Goal: Check status: Check status

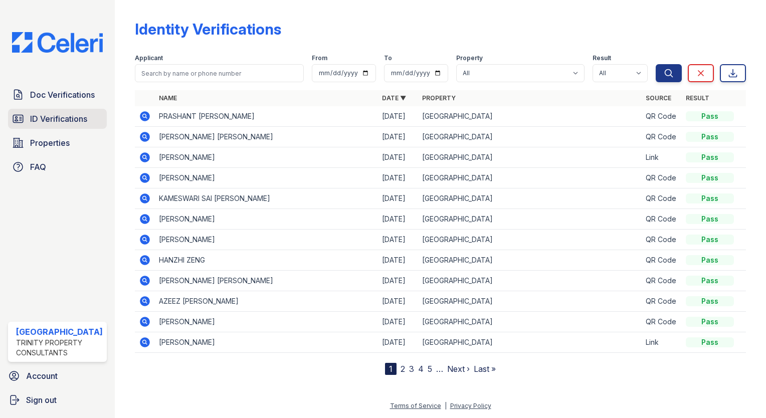
drag, startPoint x: 0, startPoint y: 0, endPoint x: 90, endPoint y: 115, distance: 146.4
click at [90, 115] on link "ID Verifications" at bounding box center [57, 119] width 99 height 20
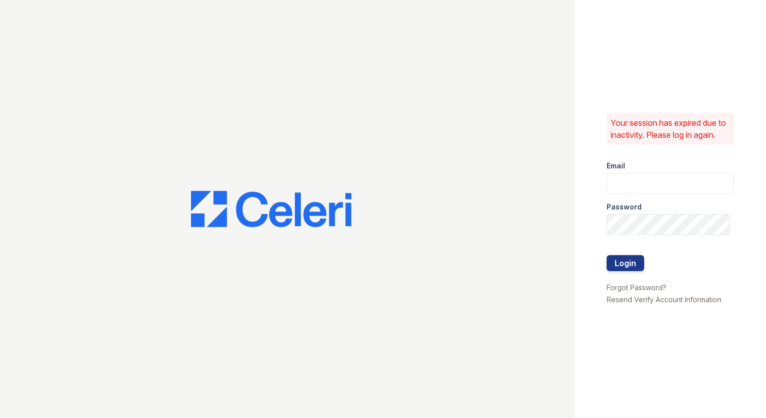
type input "arrivestreetervilleleasing@trinity-pm.com"
click at [617, 270] on button "Login" at bounding box center [626, 263] width 38 height 16
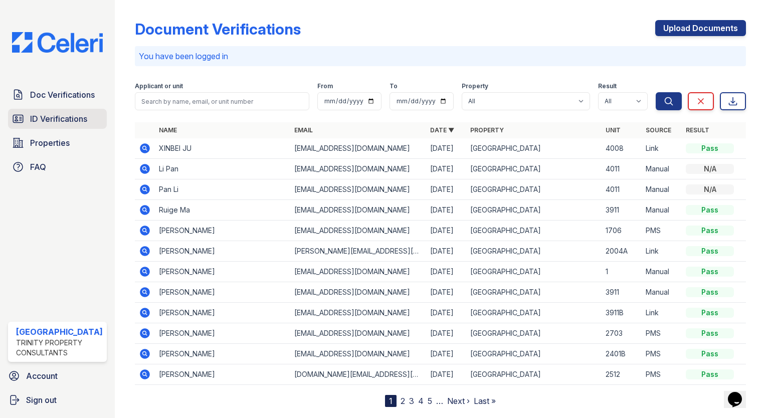
click at [53, 123] on link "ID Verifications" at bounding box center [57, 119] width 99 height 20
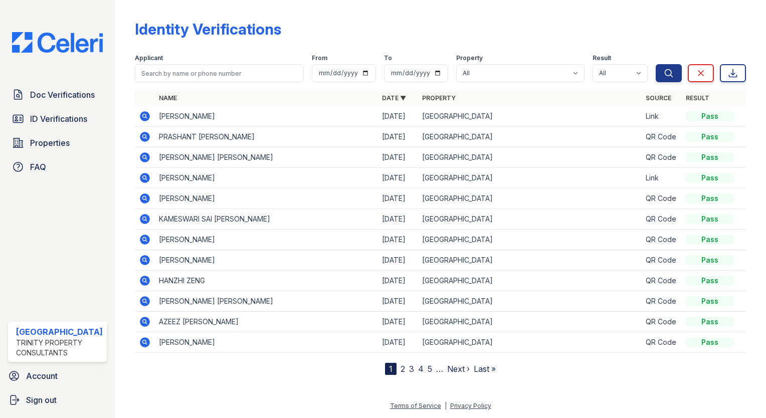
click at [140, 112] on icon at bounding box center [145, 116] width 10 height 10
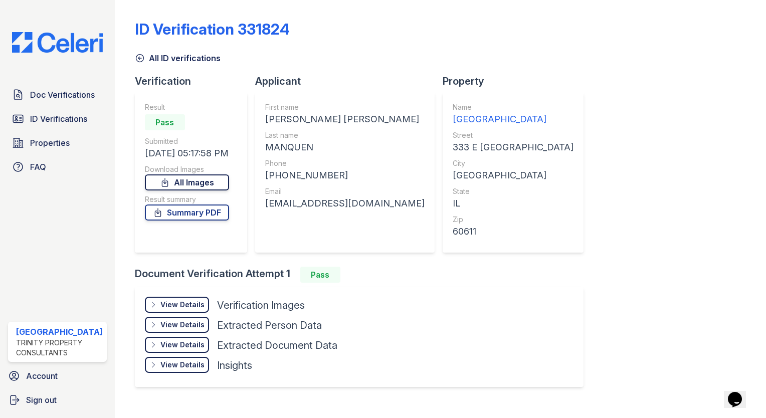
click at [173, 187] on link "All Images" at bounding box center [187, 182] width 84 height 16
click at [699, 71] on div "ID Verification 331824 All ID verifications Verification Result Pass Submitted …" at bounding box center [440, 202] width 611 height 397
click at [36, 123] on span "ID Verifications" at bounding box center [58, 119] width 57 height 12
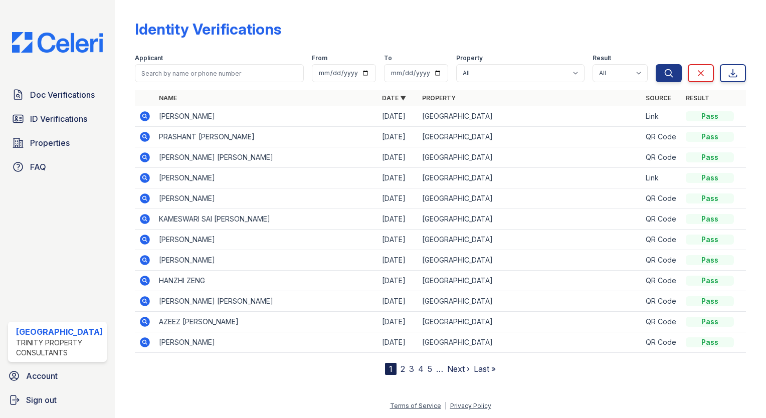
click at [142, 135] on icon at bounding box center [145, 137] width 12 height 12
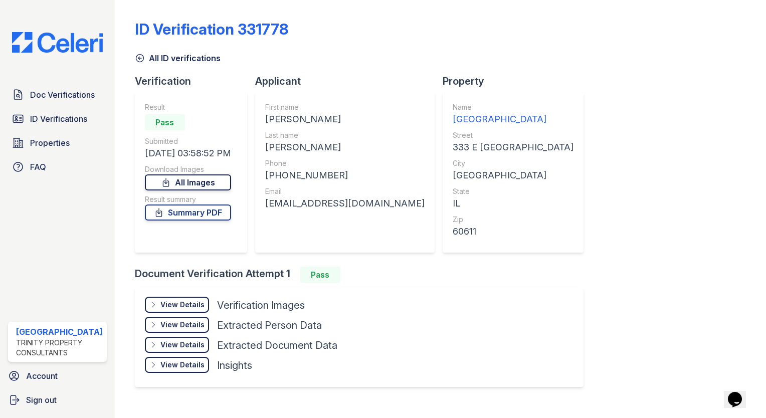
click at [201, 182] on link "All Images" at bounding box center [188, 182] width 86 height 16
click at [718, 134] on div "ID Verification 331778 All ID verifications Verification Result Pass Submitted …" at bounding box center [440, 202] width 611 height 397
click at [209, 215] on link "Summary PDF" at bounding box center [188, 213] width 86 height 16
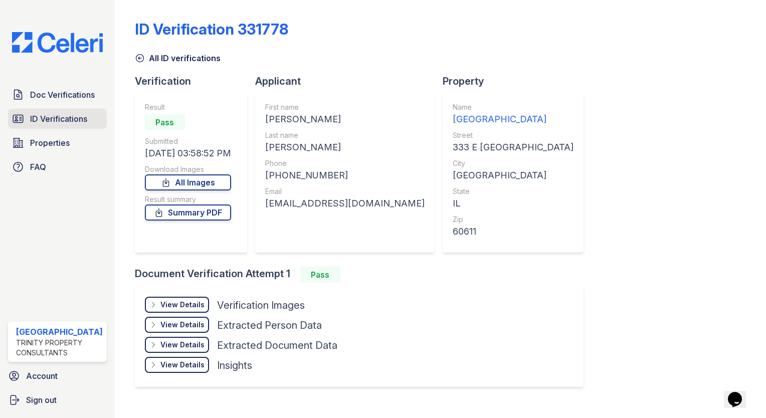
click at [54, 111] on link "ID Verifications" at bounding box center [57, 119] width 99 height 20
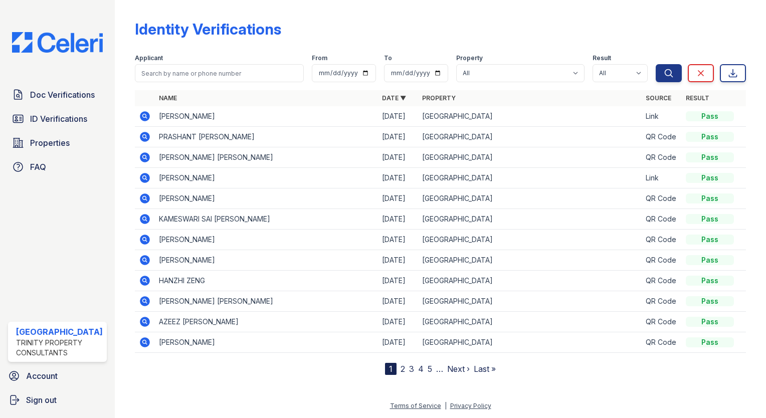
click at [139, 132] on icon at bounding box center [145, 137] width 12 height 12
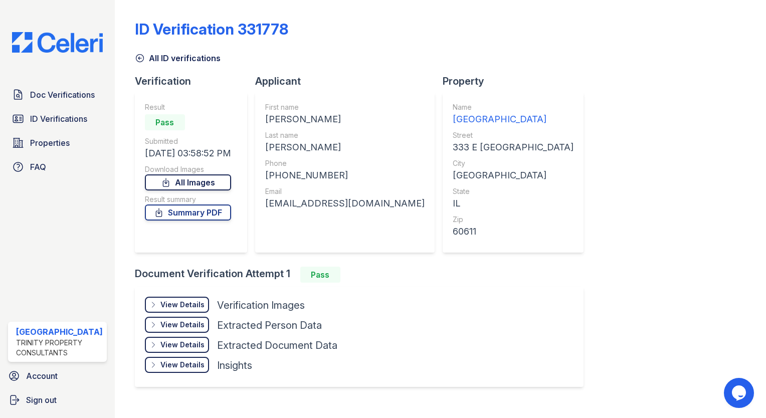
click at [199, 177] on link "All Images" at bounding box center [188, 182] width 86 height 16
click at [369, 77] on div "Applicant" at bounding box center [348, 81] width 187 height 14
click at [64, 113] on span "ID Verifications" at bounding box center [58, 119] width 57 height 12
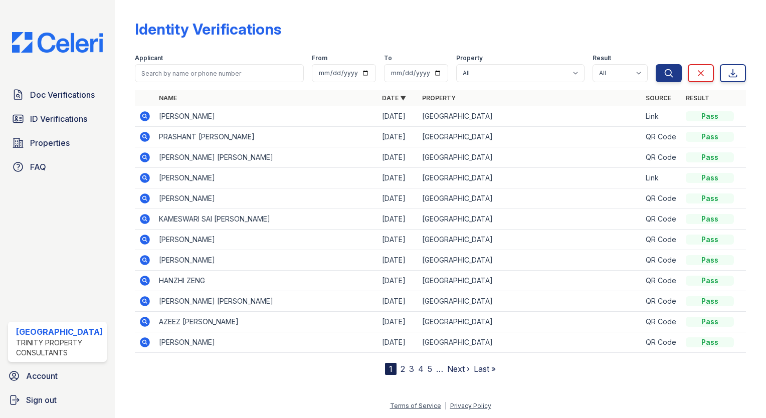
click at [142, 136] on icon at bounding box center [145, 137] width 12 height 12
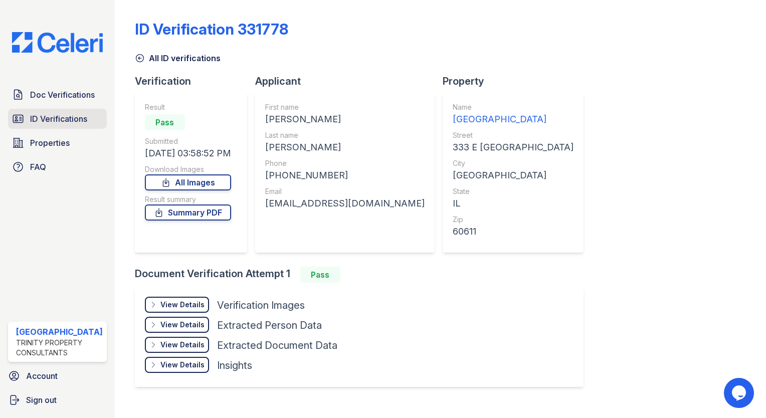
click at [50, 120] on span "ID Verifications" at bounding box center [58, 119] width 57 height 12
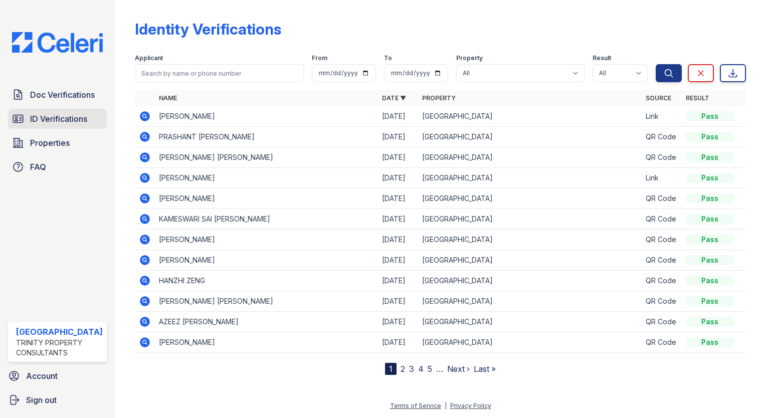
click at [46, 115] on span "ID Verifications" at bounding box center [58, 119] width 57 height 12
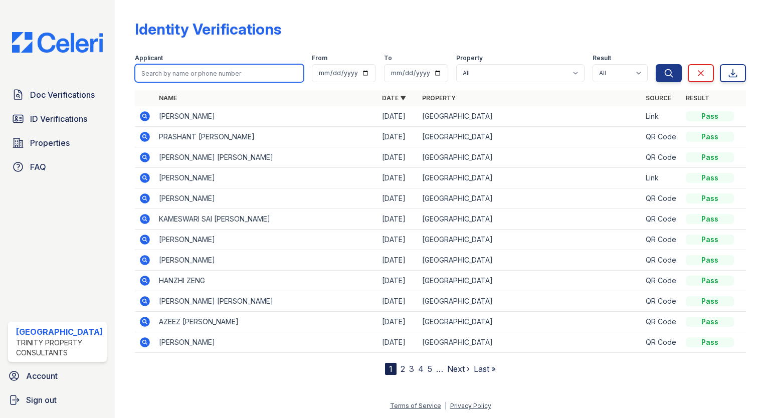
click at [159, 75] on input "search" at bounding box center [219, 73] width 169 height 18
type input "Aayu"
click at [656, 64] on button "Search" at bounding box center [669, 73] width 26 height 18
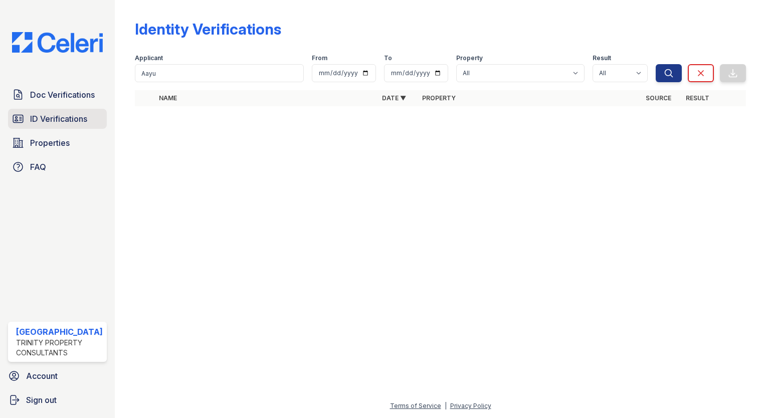
click at [64, 115] on span "ID Verifications" at bounding box center [58, 119] width 57 height 12
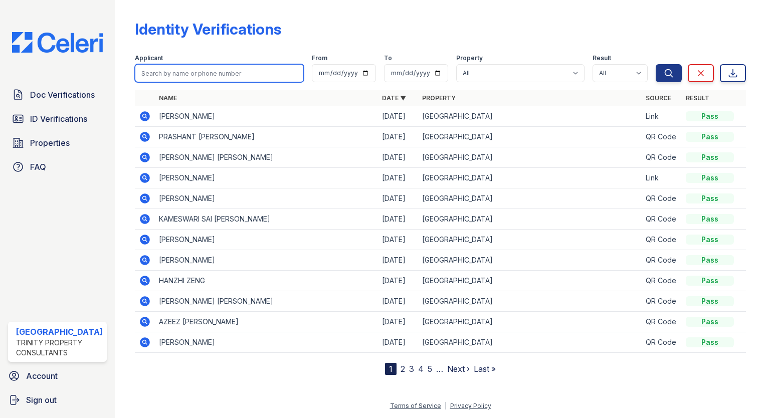
click at [213, 74] on input "search" at bounding box center [219, 73] width 169 height 18
type input "Aayushi"
click at [656, 64] on button "Search" at bounding box center [669, 73] width 26 height 18
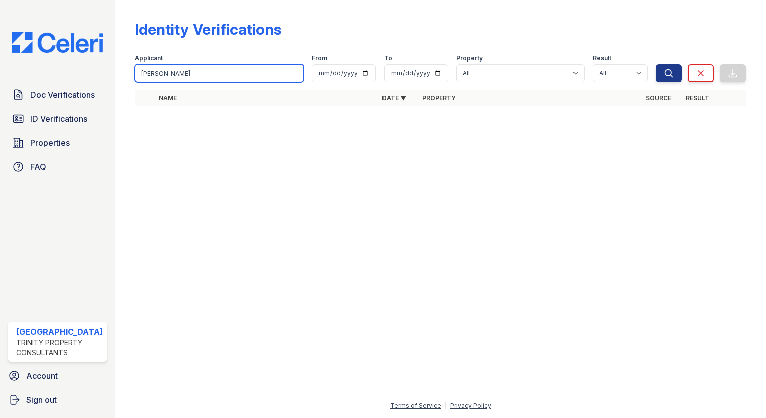
drag, startPoint x: 214, startPoint y: 73, endPoint x: 39, endPoint y: 73, distance: 174.9
click at [39, 73] on div "Doc Verifications ID Verifications Properties FAQ Arrive Streeterville Trinity …" at bounding box center [383, 209] width 766 height 418
type input "gan"
click at [656, 64] on button "Search" at bounding box center [669, 73] width 26 height 18
